Goal: Share content: Share content

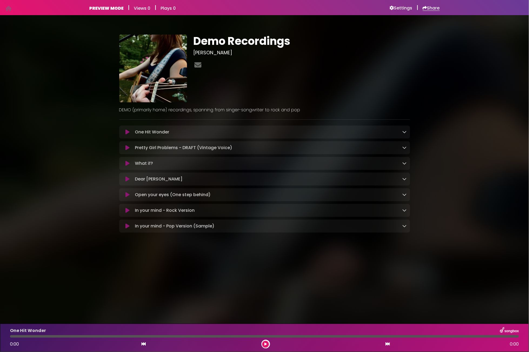
click at [429, 9] on h6 "Share" at bounding box center [431, 7] width 17 height 5
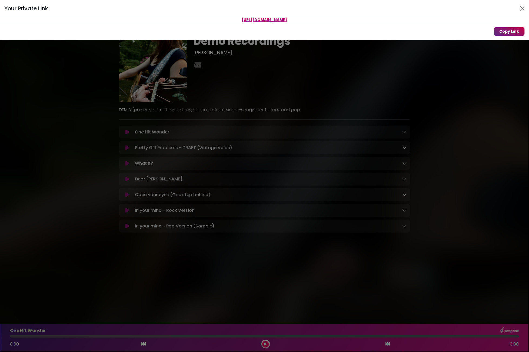
click at [500, 31] on button "Copy Link" at bounding box center [509, 31] width 31 height 8
drag, startPoint x: 507, startPoint y: 30, endPoint x: 481, endPoint y: 21, distance: 27.8
click at [507, 29] on button "Copy Link" at bounding box center [509, 31] width 31 height 8
click at [522, 8] on button "Close" at bounding box center [522, 8] width 9 height 9
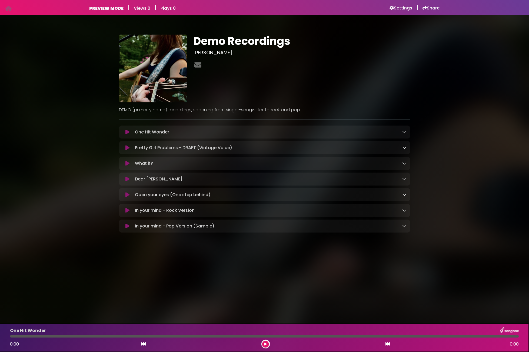
click at [403, 147] on icon at bounding box center [404, 147] width 4 height 4
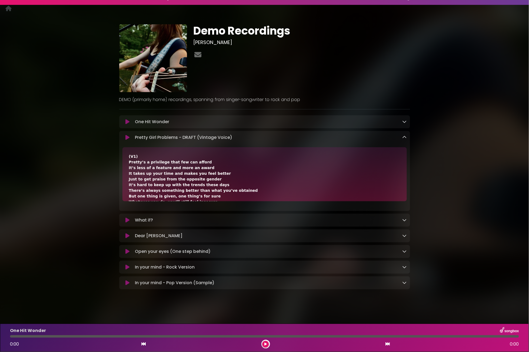
click at [405, 136] on icon at bounding box center [404, 137] width 4 height 4
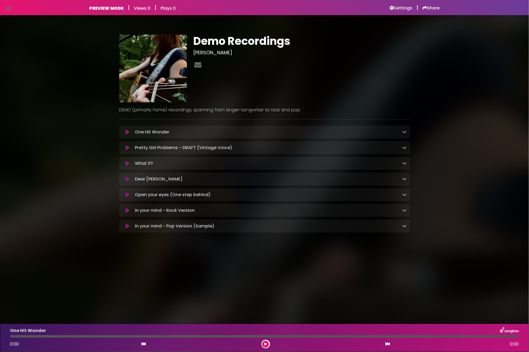
click at [403, 180] on icon at bounding box center [404, 179] width 4 height 4
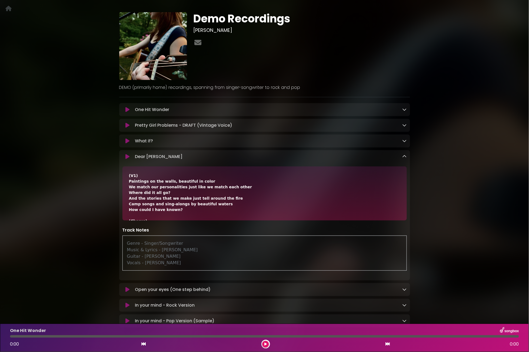
click at [404, 157] on icon at bounding box center [404, 156] width 4 height 4
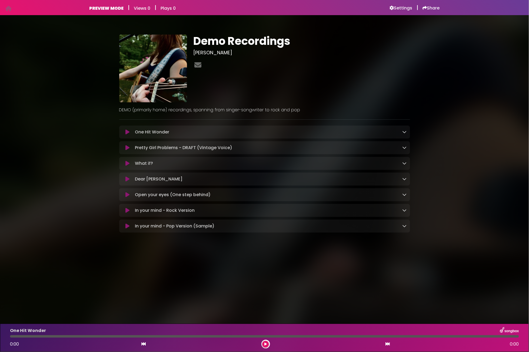
click at [404, 181] on icon at bounding box center [404, 179] width 4 height 4
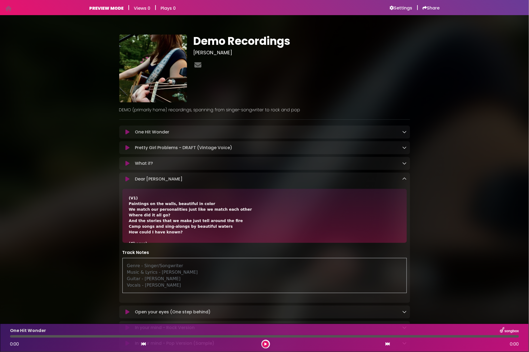
click at [406, 178] on icon at bounding box center [404, 179] width 4 height 4
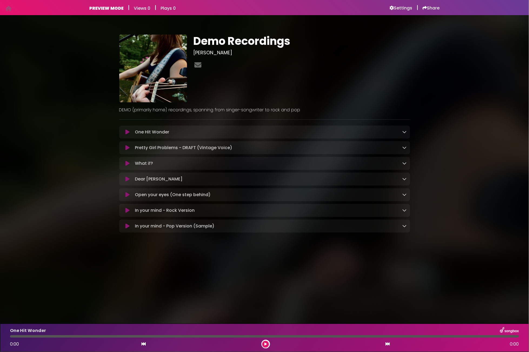
click at [329, 150] on div "Pretty Girl Problems - DRAFT (Vintage Voice) Loading Track..." at bounding box center [270, 148] width 274 height 6
